Goal: Task Accomplishment & Management: Complete application form

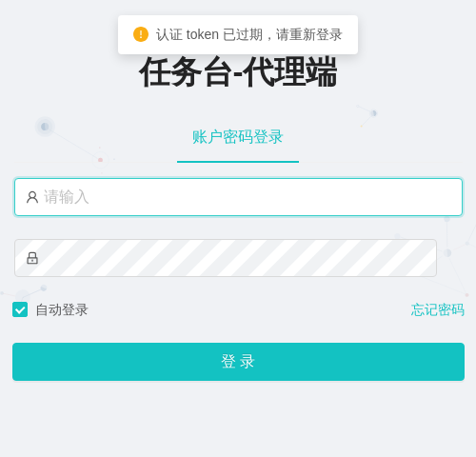
click at [186, 187] on input "text" at bounding box center [238, 197] width 448 height 38
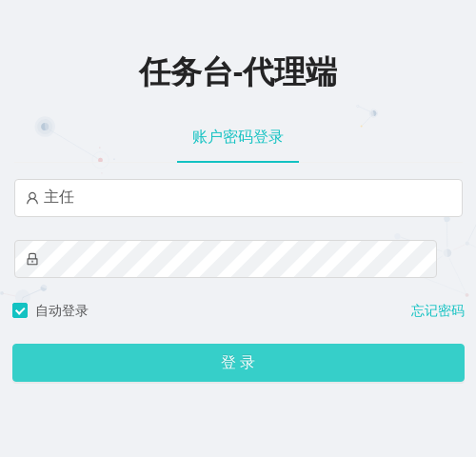
click at [263, 369] on button "登 录" at bounding box center [238, 362] width 452 height 38
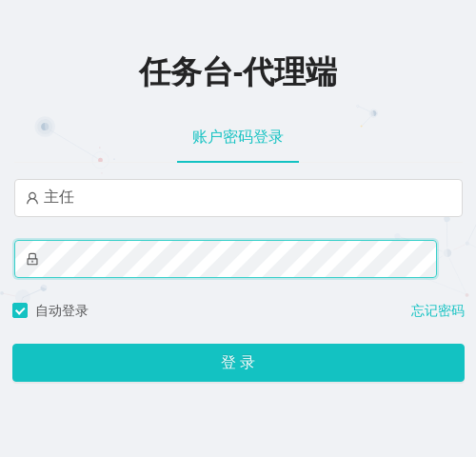
click at [37, 264] on span at bounding box center [238, 259] width 448 height 38
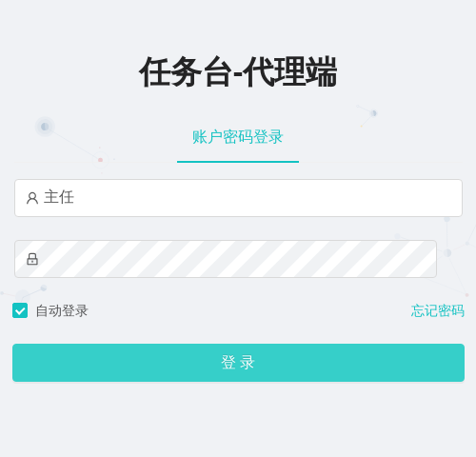
click at [232, 373] on button "登 录" at bounding box center [238, 362] width 452 height 38
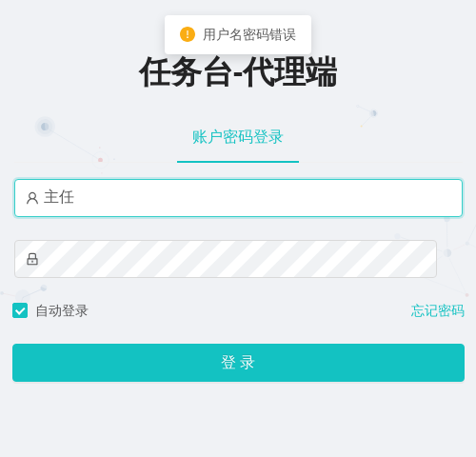
click at [121, 203] on input "主任" at bounding box center [238, 198] width 448 height 38
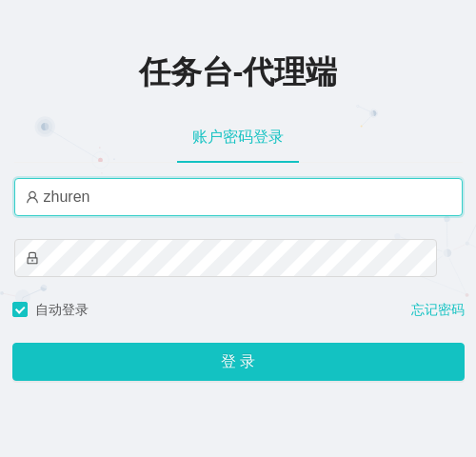
type input "主任"
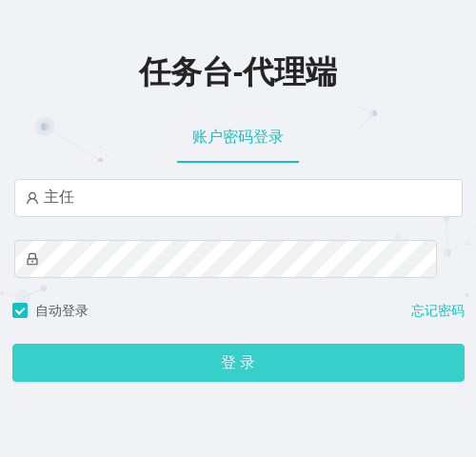
click at [257, 371] on button "登 录" at bounding box center [238, 362] width 452 height 38
click at [186, 350] on button "登 录" at bounding box center [238, 362] width 452 height 38
